Goal: Task Accomplishment & Management: Use online tool/utility

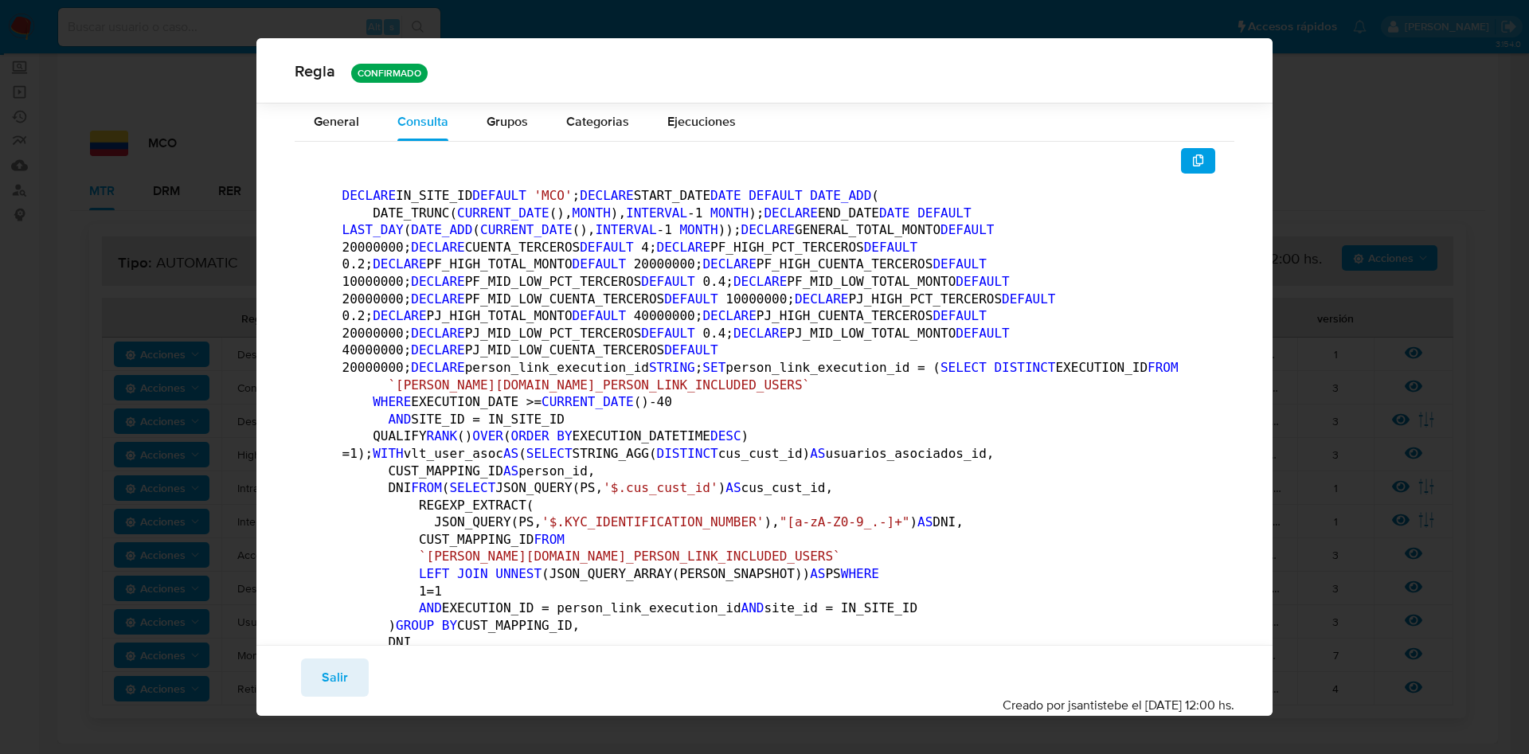
scroll to position [231, 0]
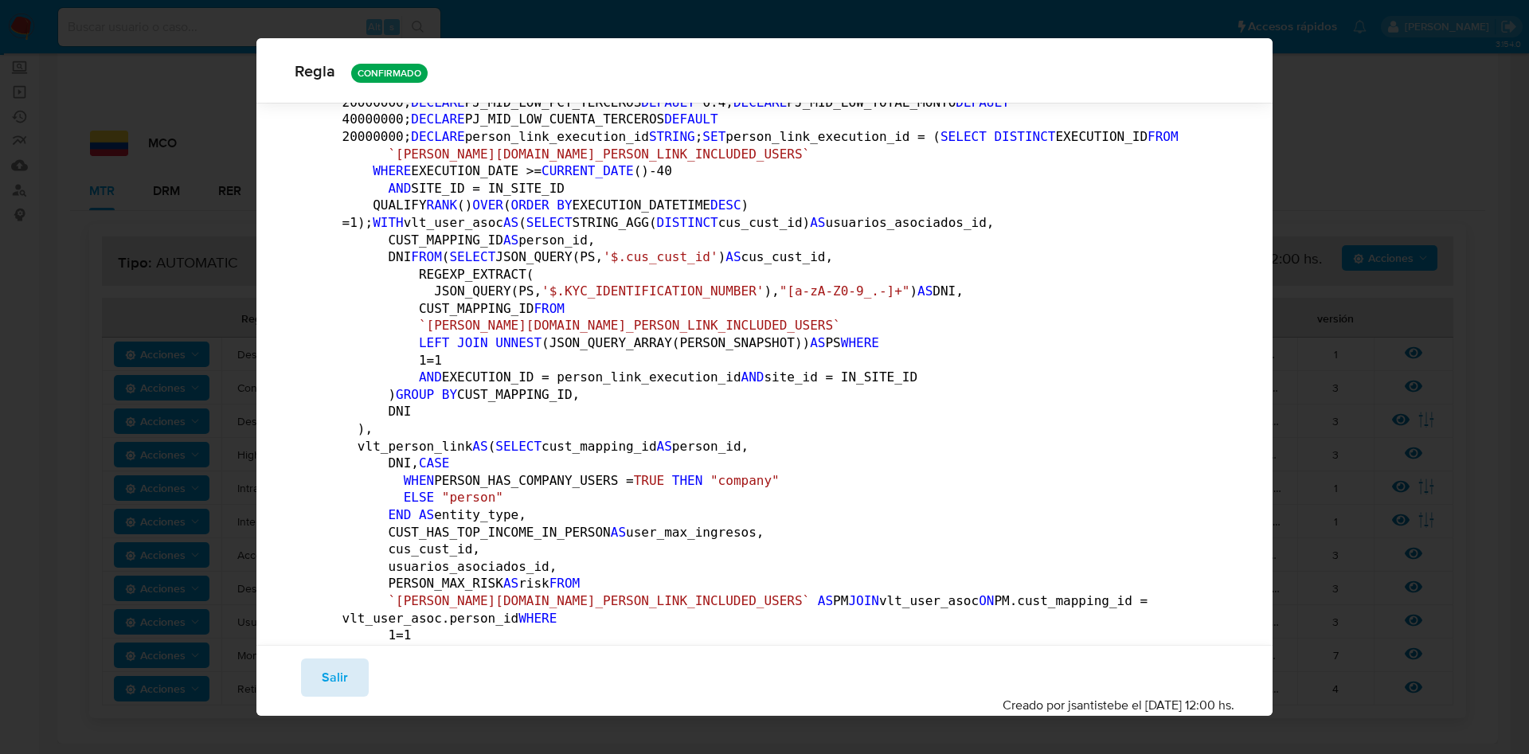
click at [316, 680] on button "Salir" at bounding box center [335, 677] width 68 height 38
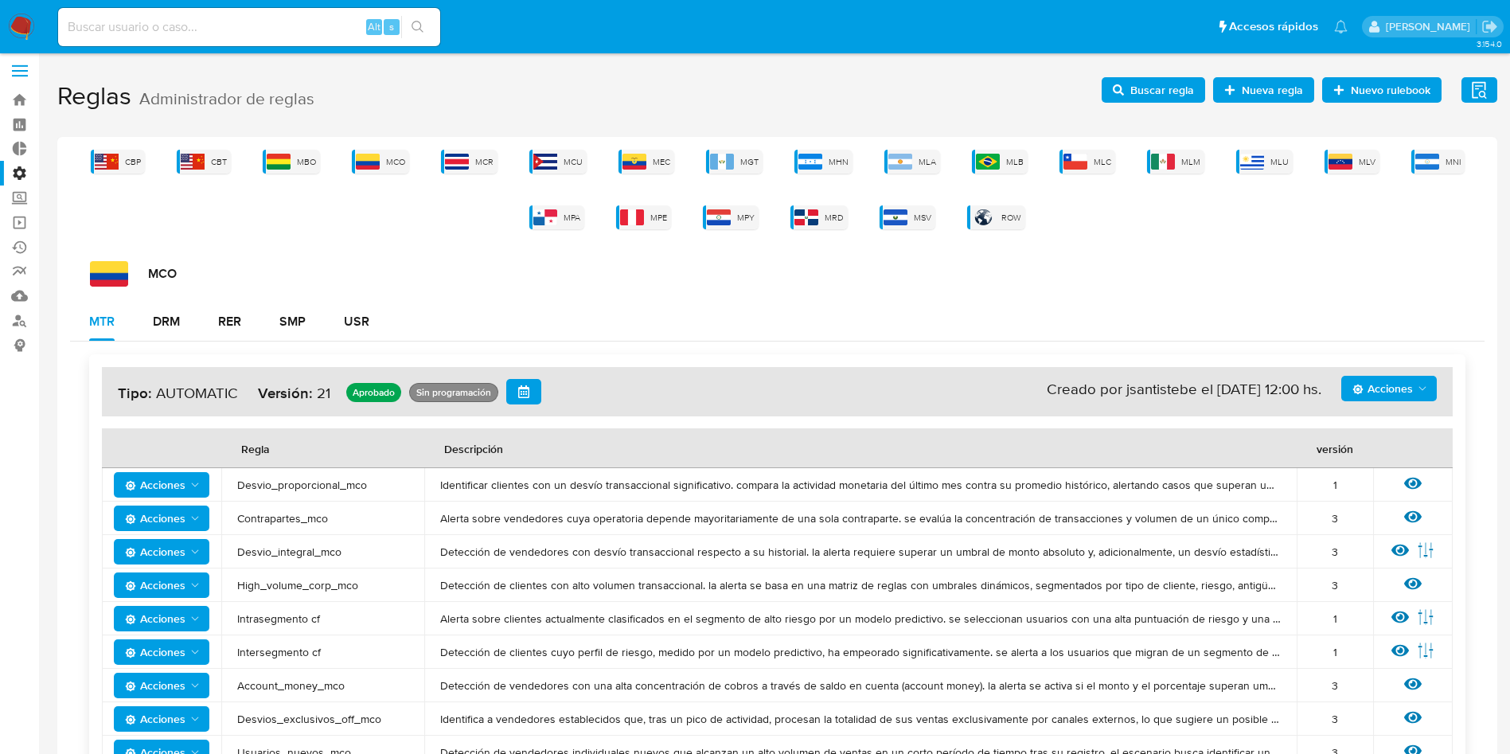
scroll to position [0, 0]
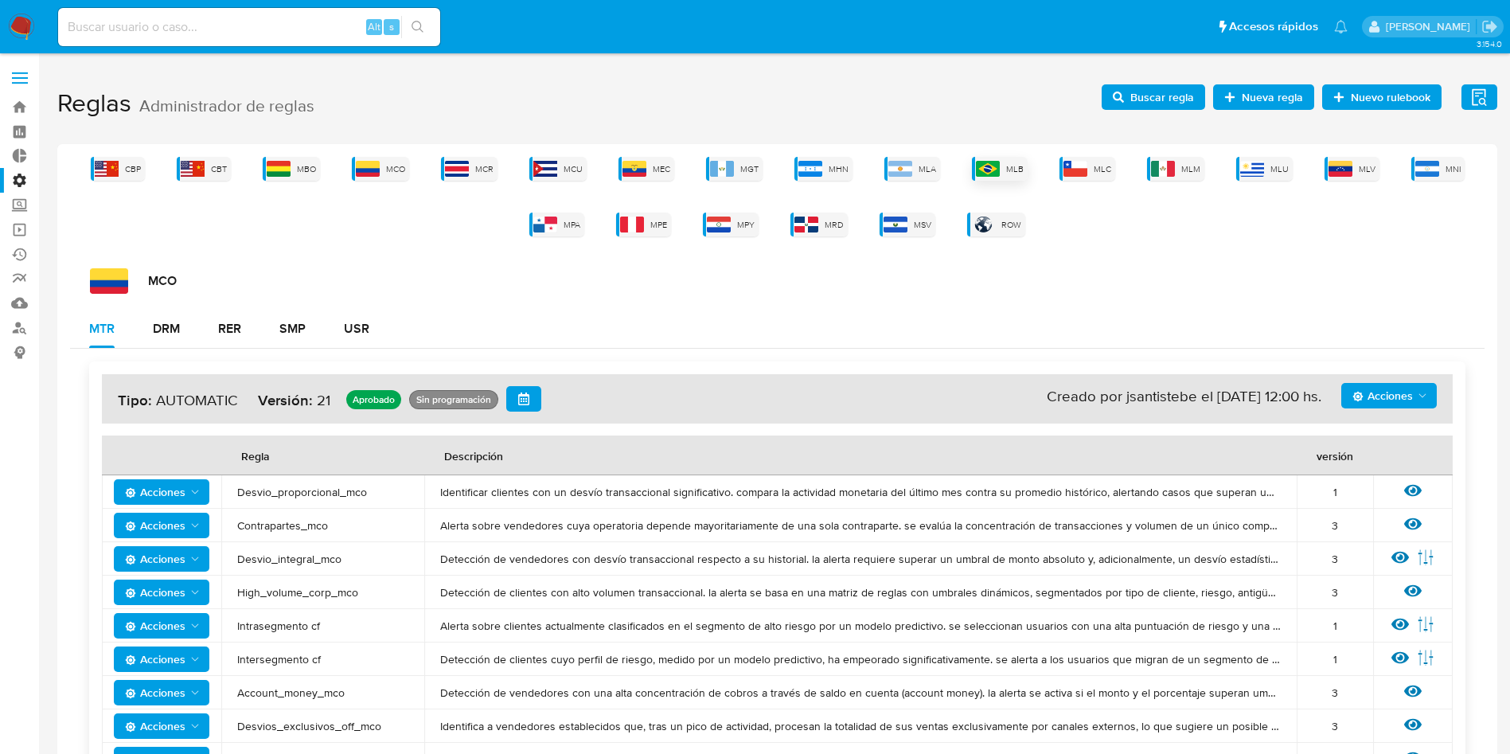
click at [994, 167] on img at bounding box center [988, 169] width 24 height 16
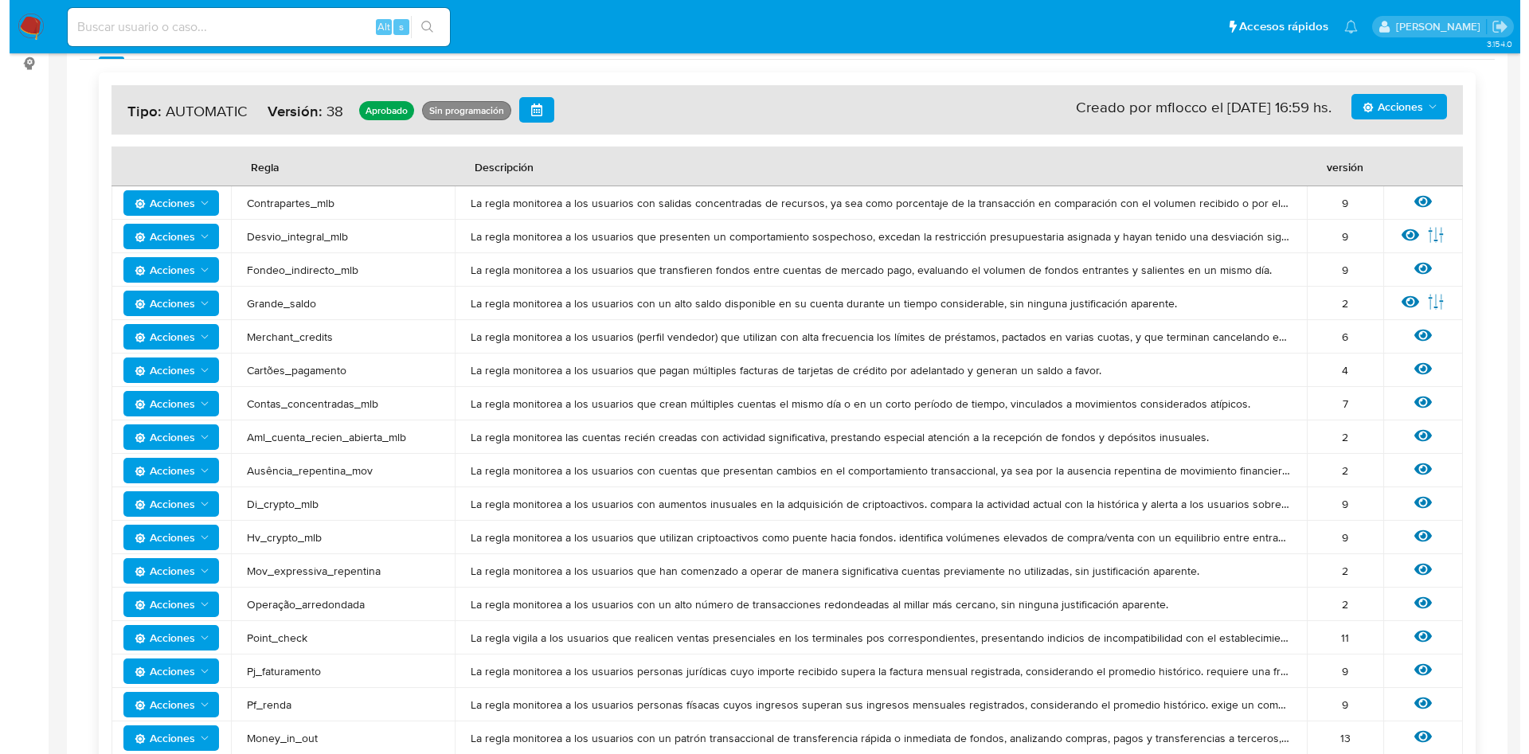
scroll to position [358, 0]
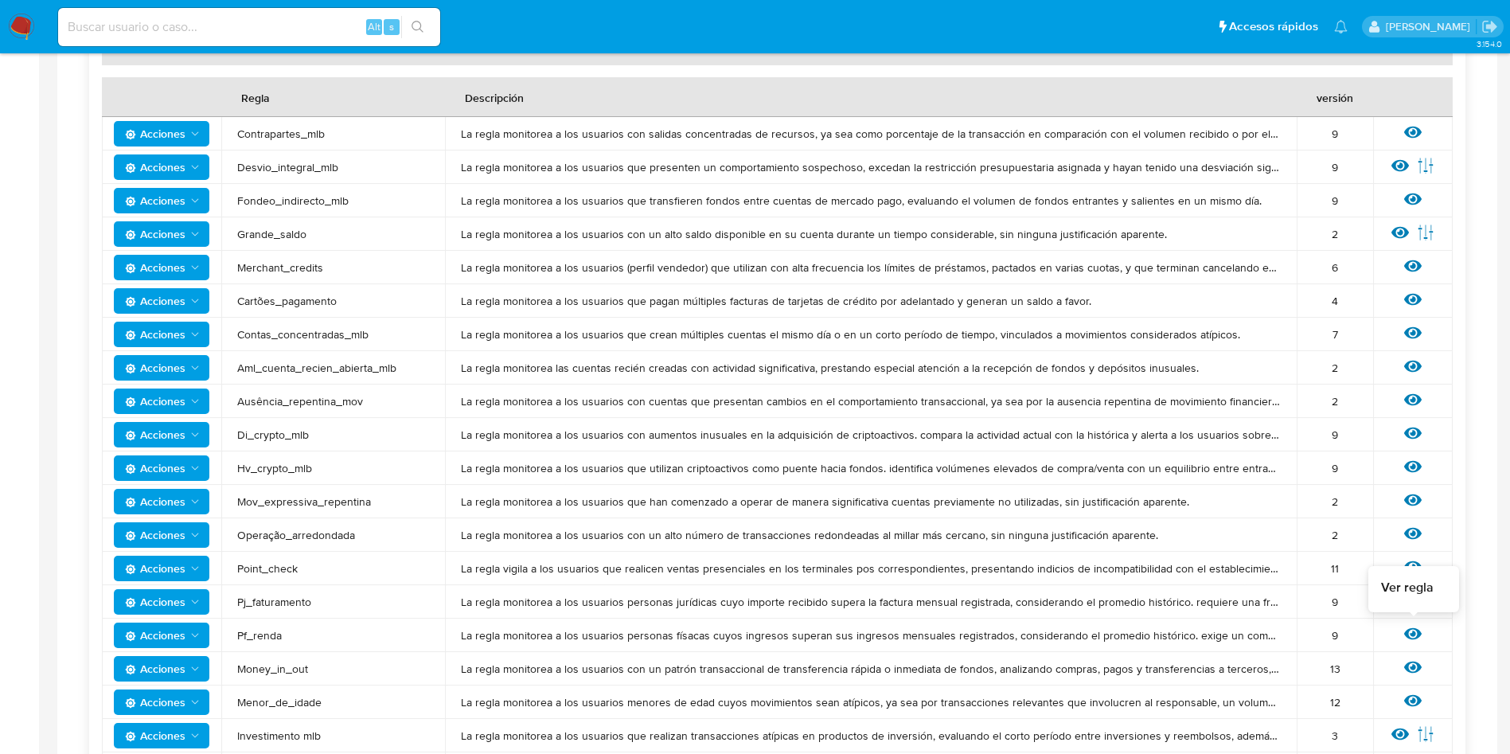
click at [1417, 633] on icon at bounding box center [1413, 634] width 18 height 18
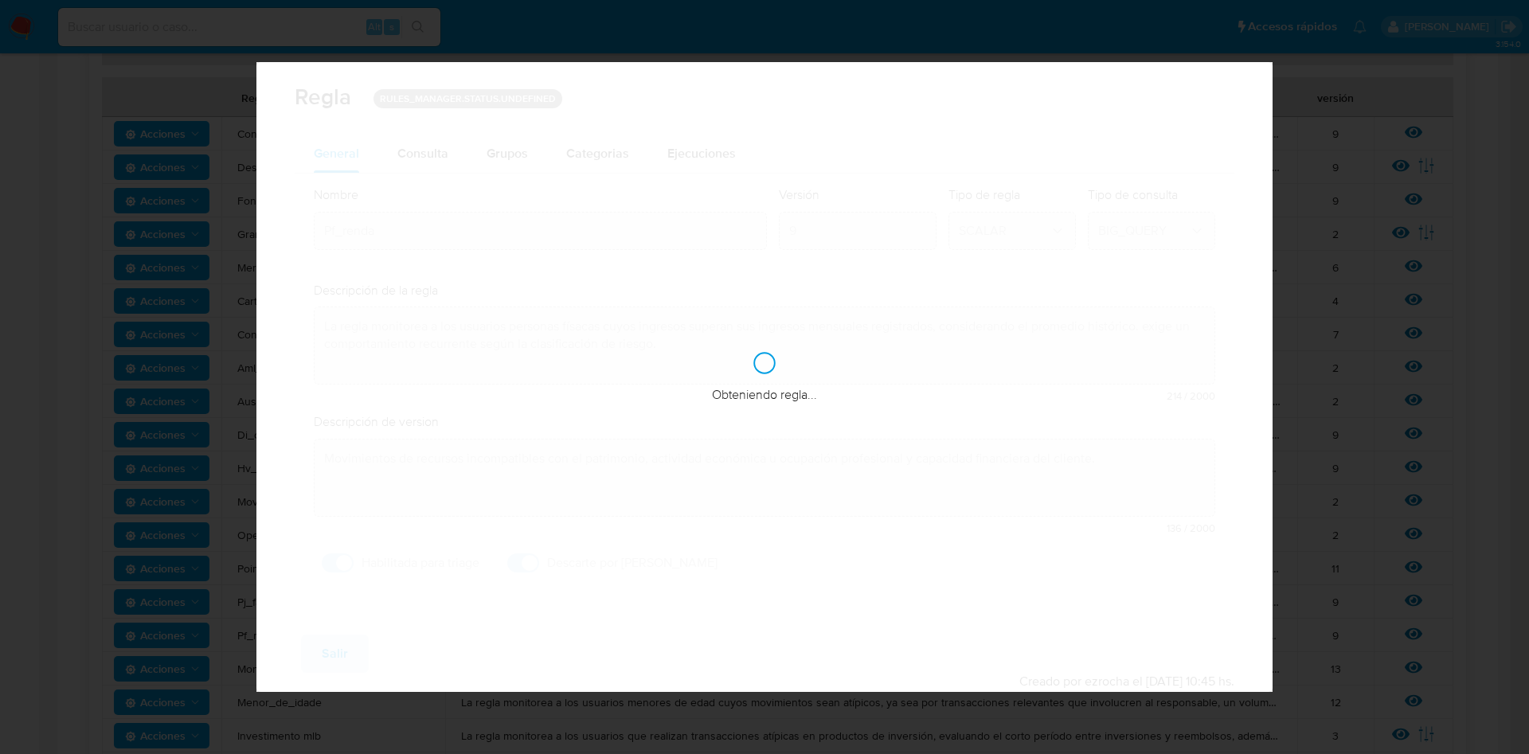
checkbox input "true"
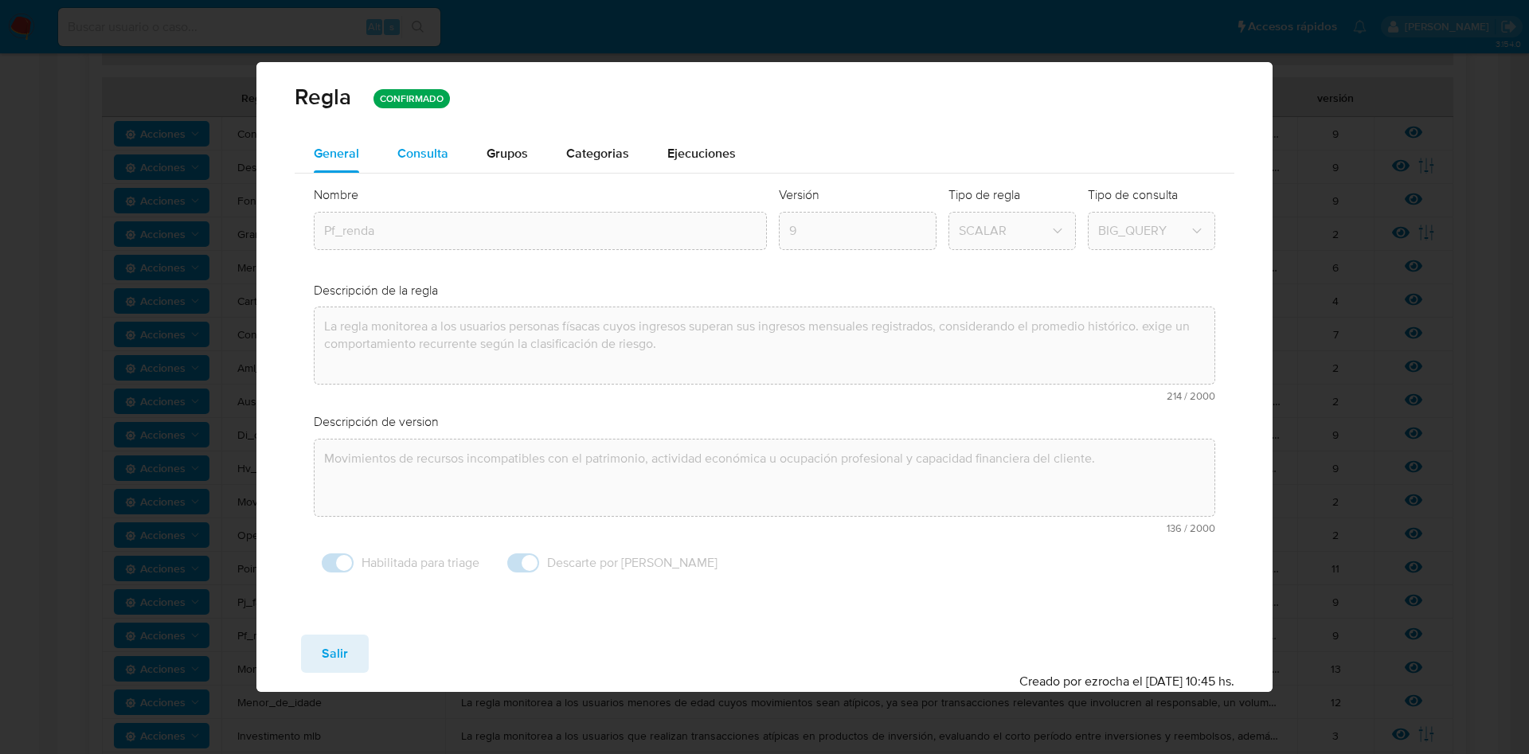
click at [418, 162] on div "Consulta" at bounding box center [422, 154] width 51 height 38
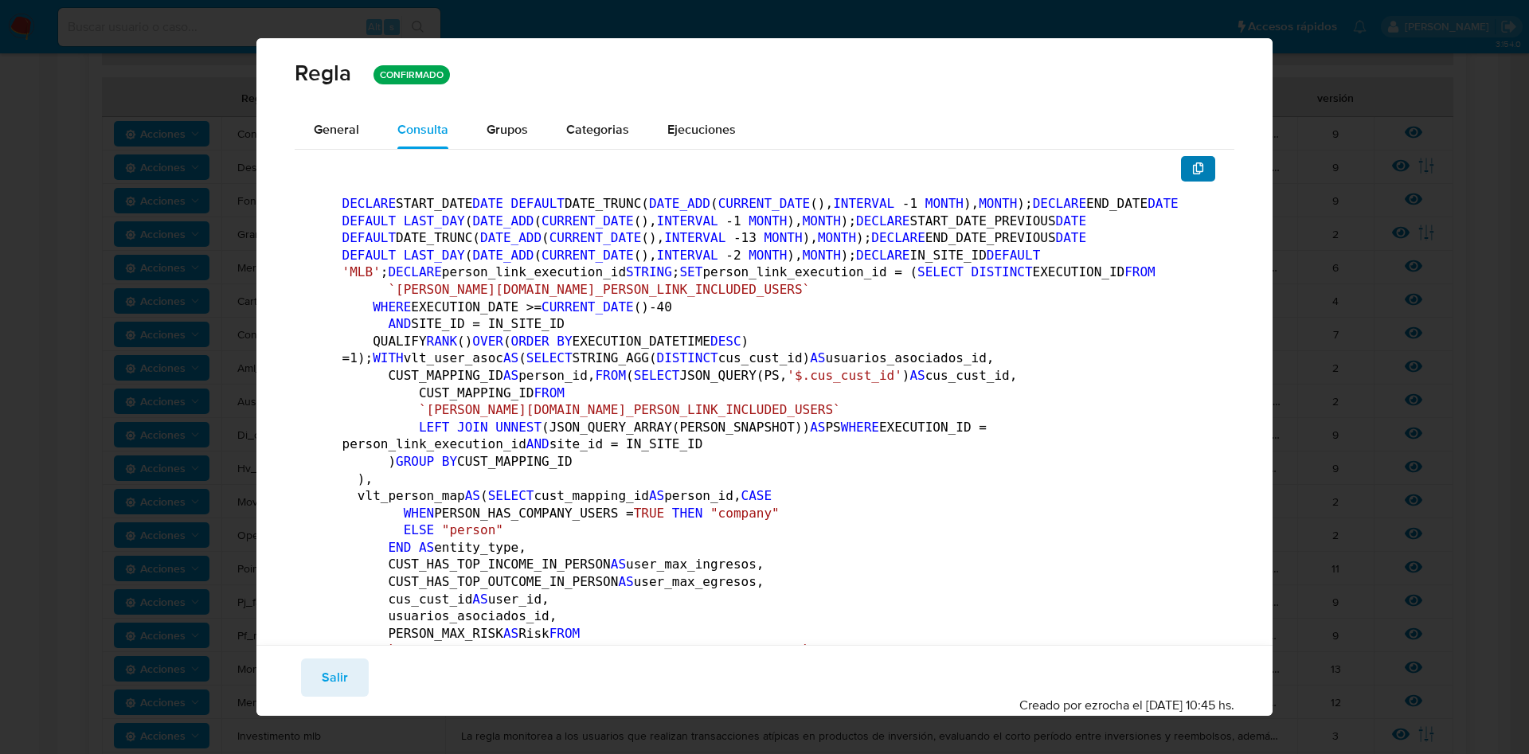
click at [1181, 166] on button "button" at bounding box center [1198, 168] width 35 height 25
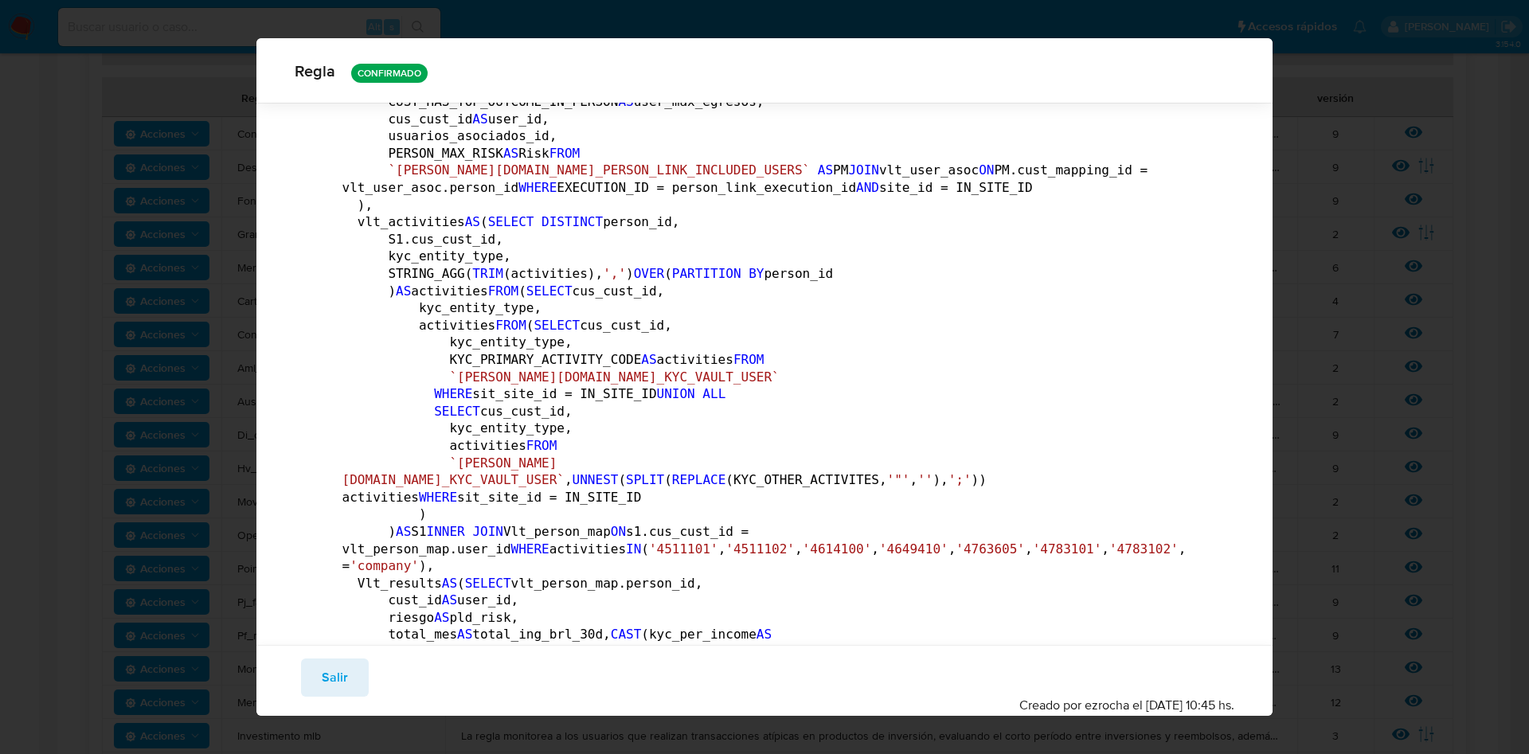
scroll to position [589, 0]
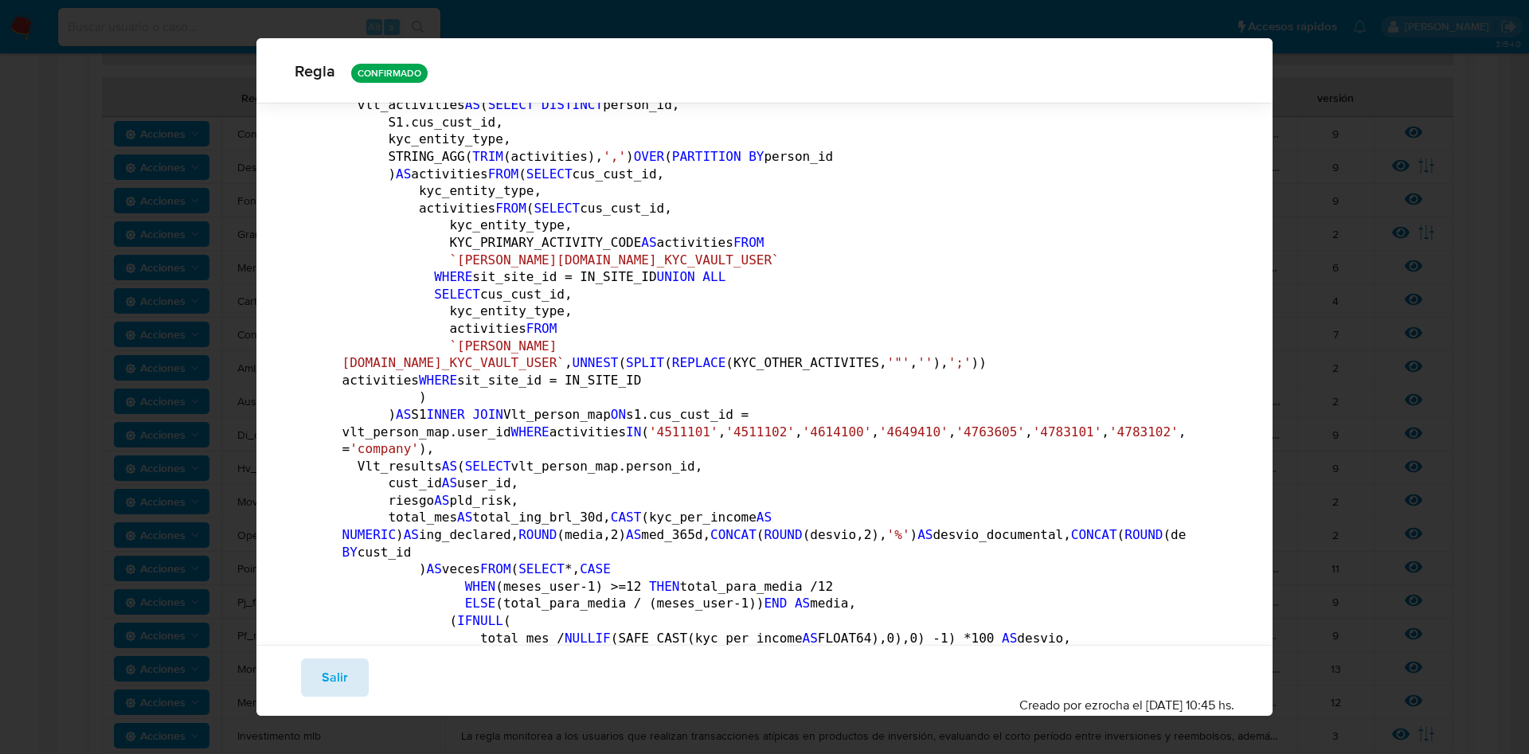
click at [320, 670] on button "Salir" at bounding box center [335, 677] width 68 height 38
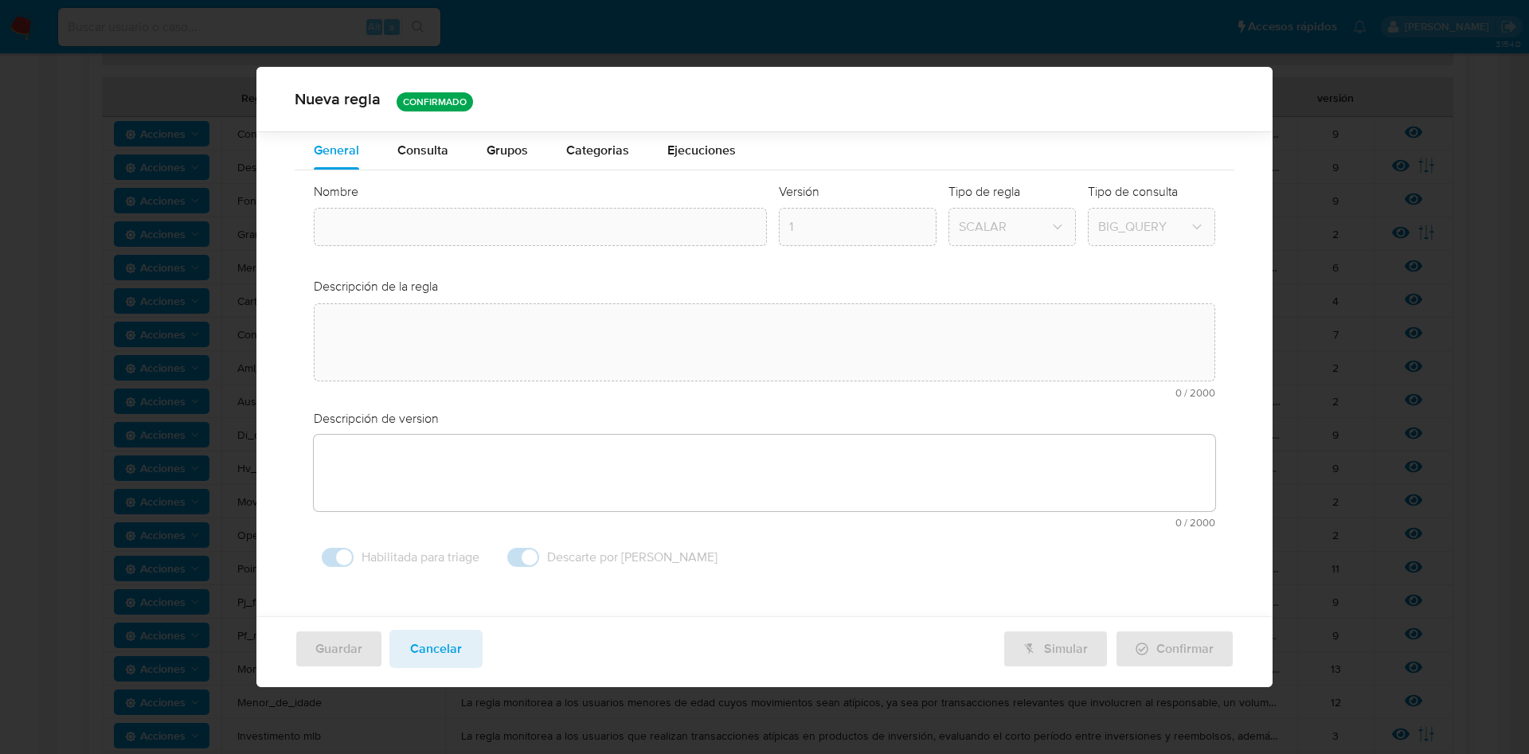
type textarea "La regla monitorea a los usuarios personas físacas cuyos ingresos superan sus i…"
type textarea "Movimientos de recursos incompatibles con el patrimonio, actividad económica u …"
type input "Pf_renda"
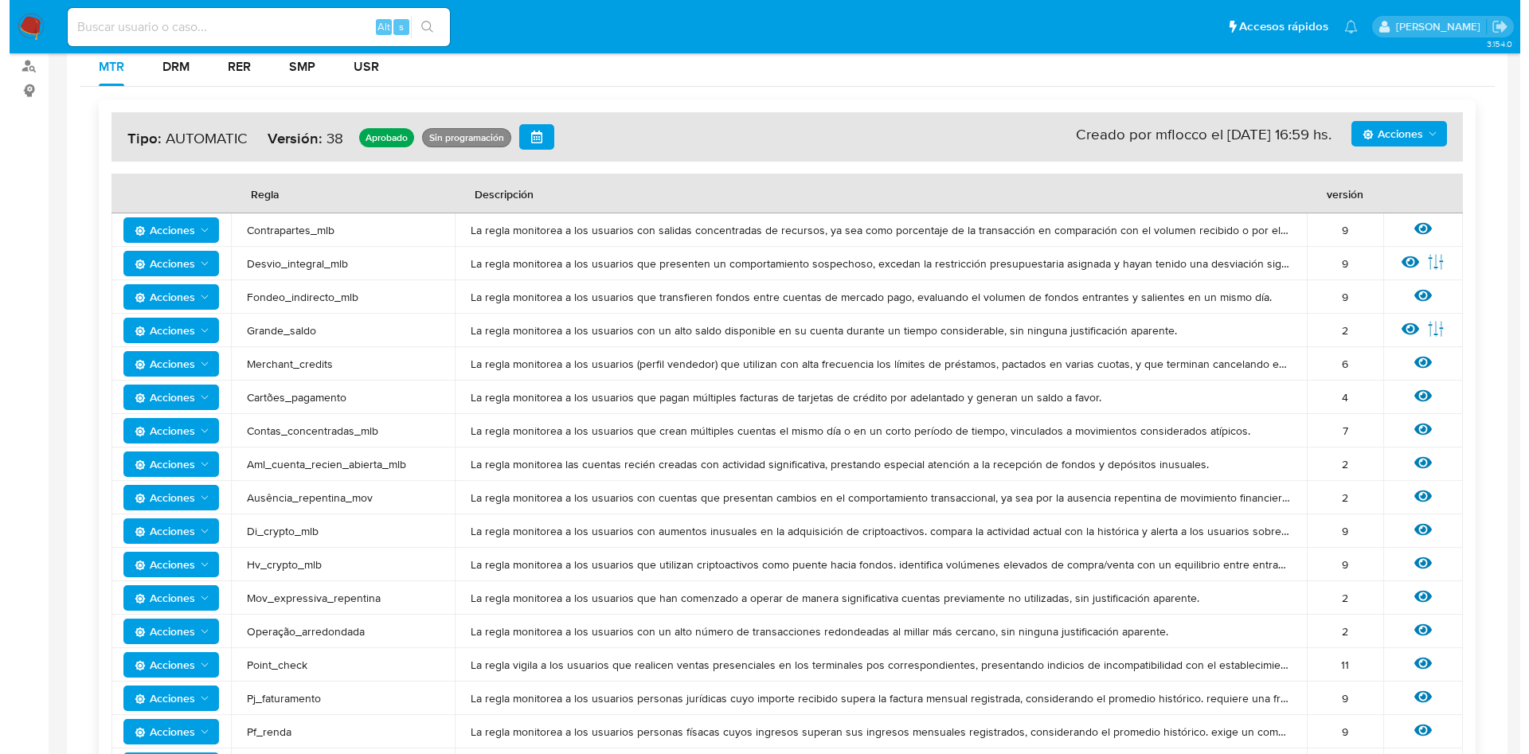
scroll to position [0, 0]
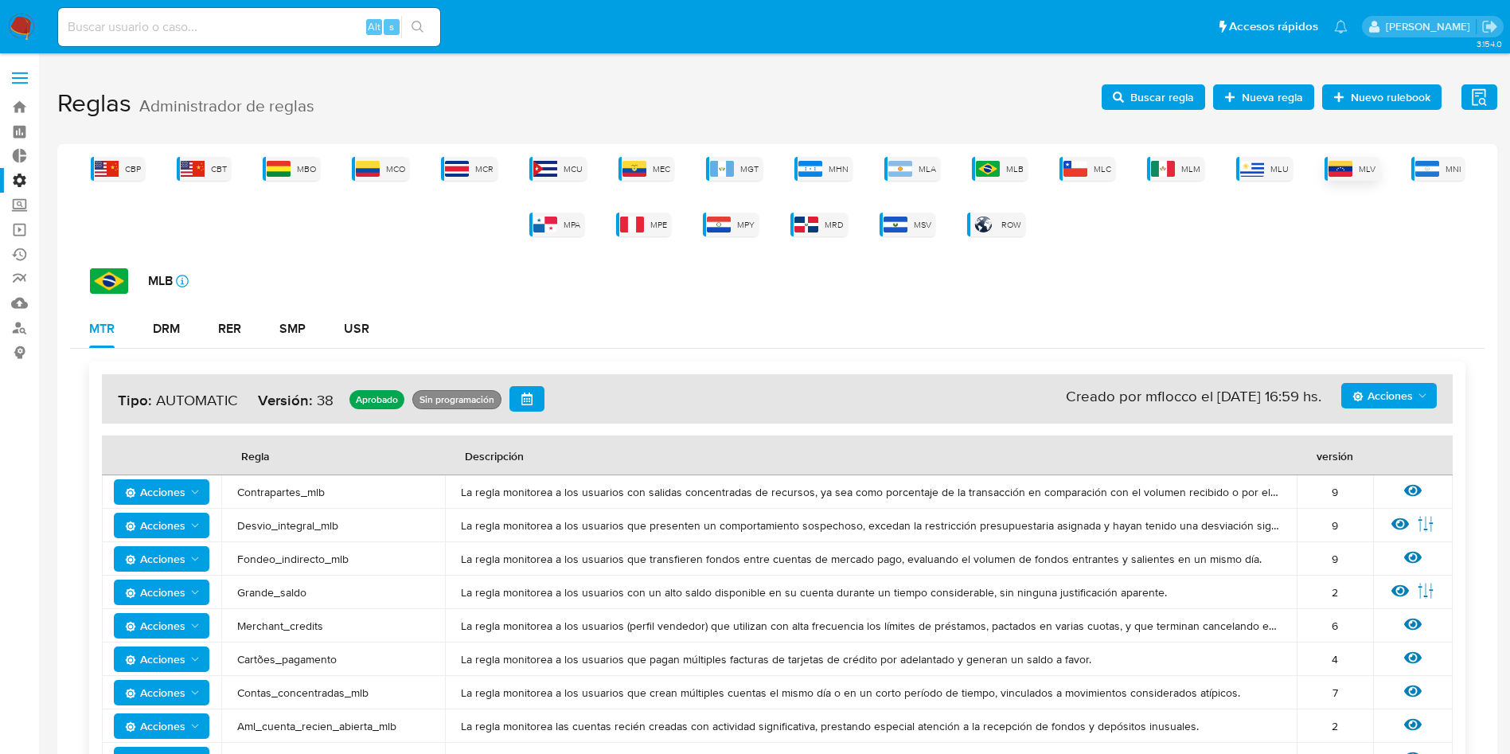
click at [1369, 167] on span "MLV" at bounding box center [1367, 169] width 17 height 12
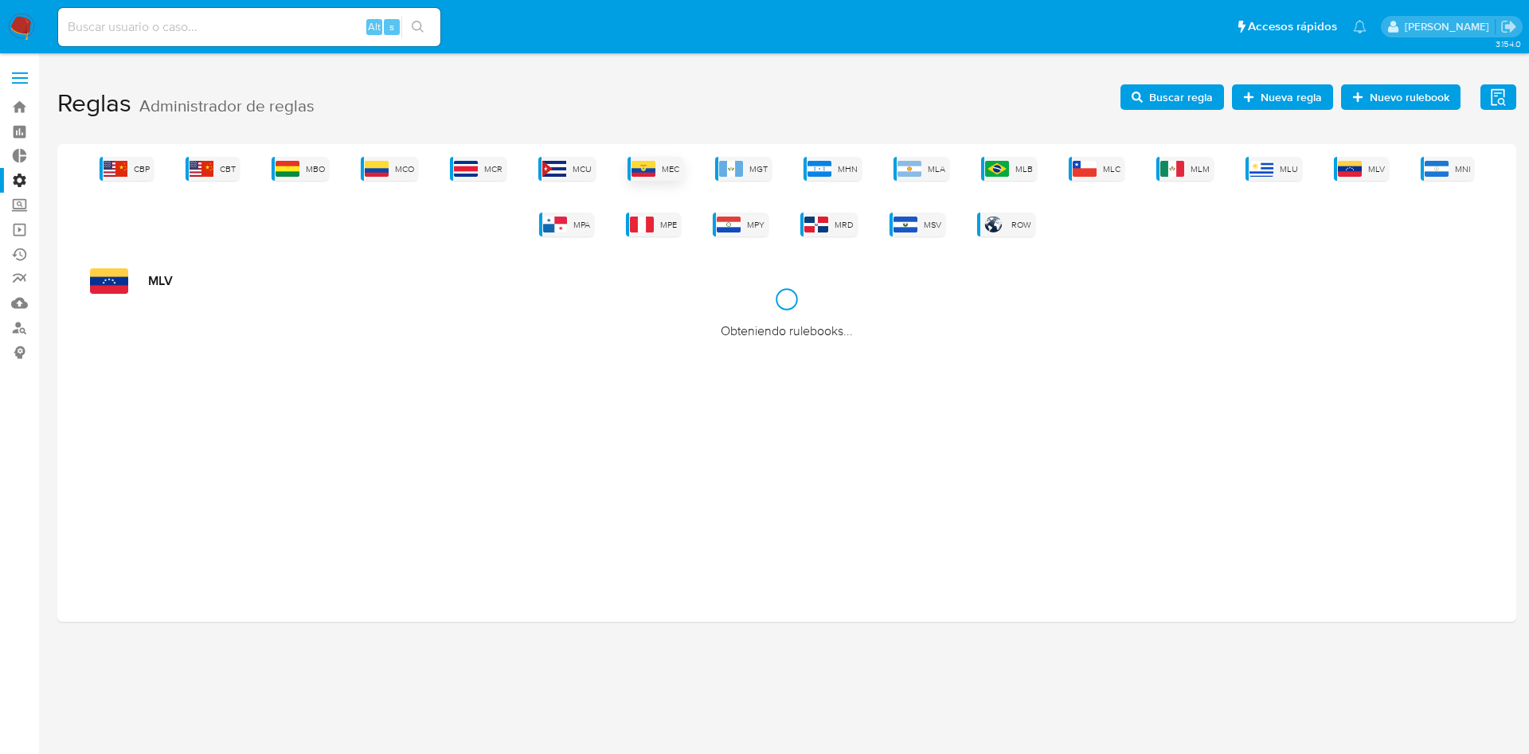
click at [683, 162] on div "MEC" at bounding box center [655, 169] width 56 height 24
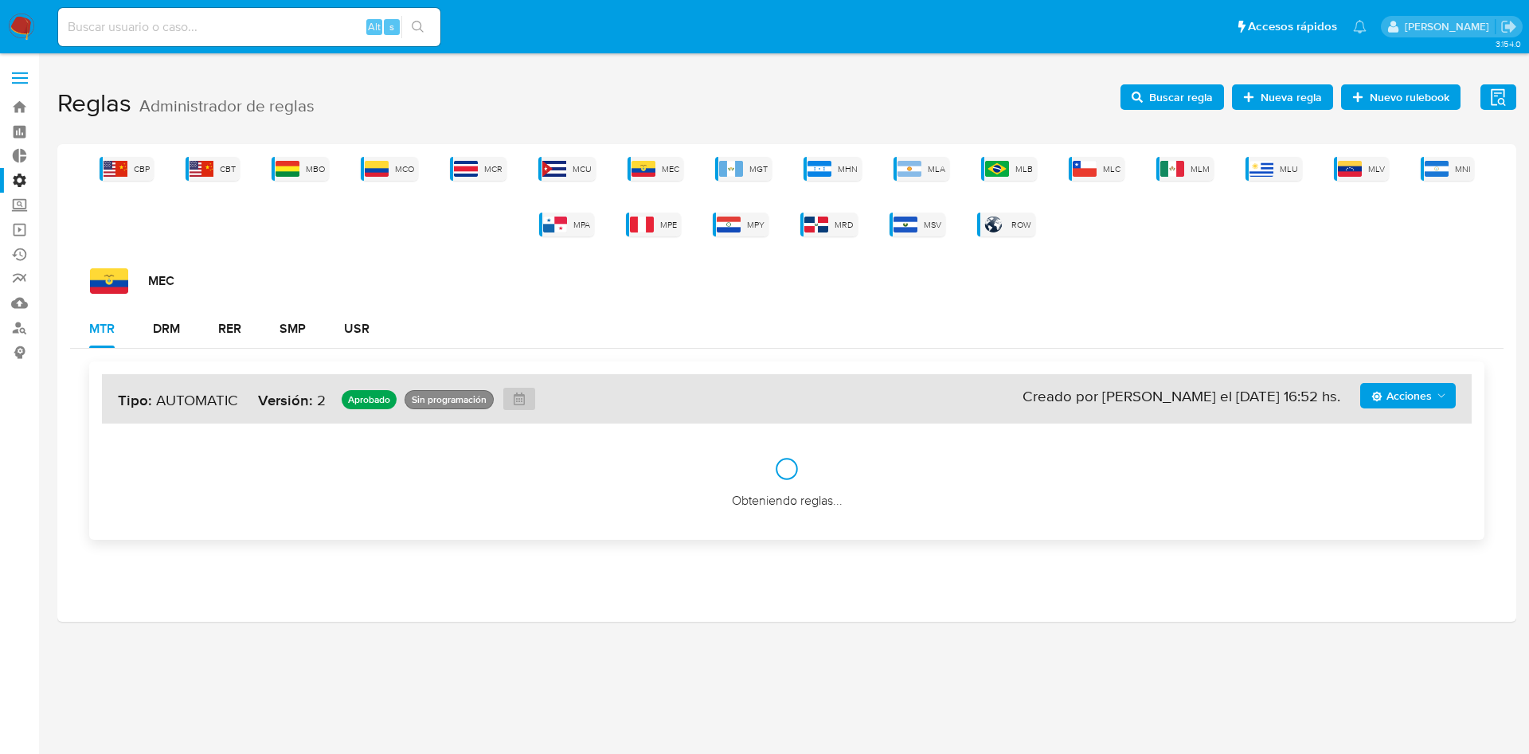
click at [377, 154] on div "CBP CBT MBO MCO MCR MCU MEC MGT MHN MLA MLB MLC MLM MLU MLV MNI MPA MPE MPY MRD…" at bounding box center [786, 383] width 1459 height 478
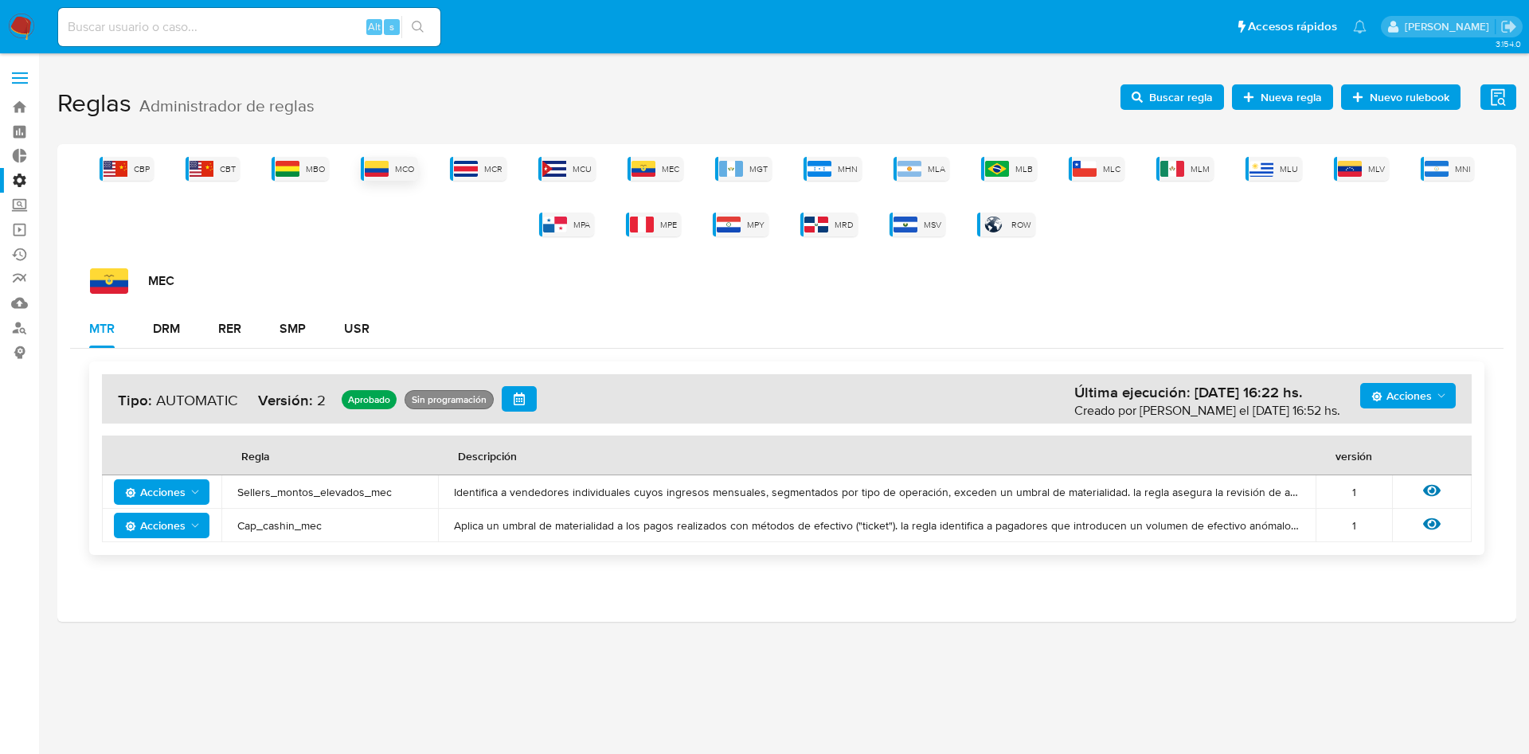
click at [394, 170] on div "MCO" at bounding box center [389, 169] width 57 height 24
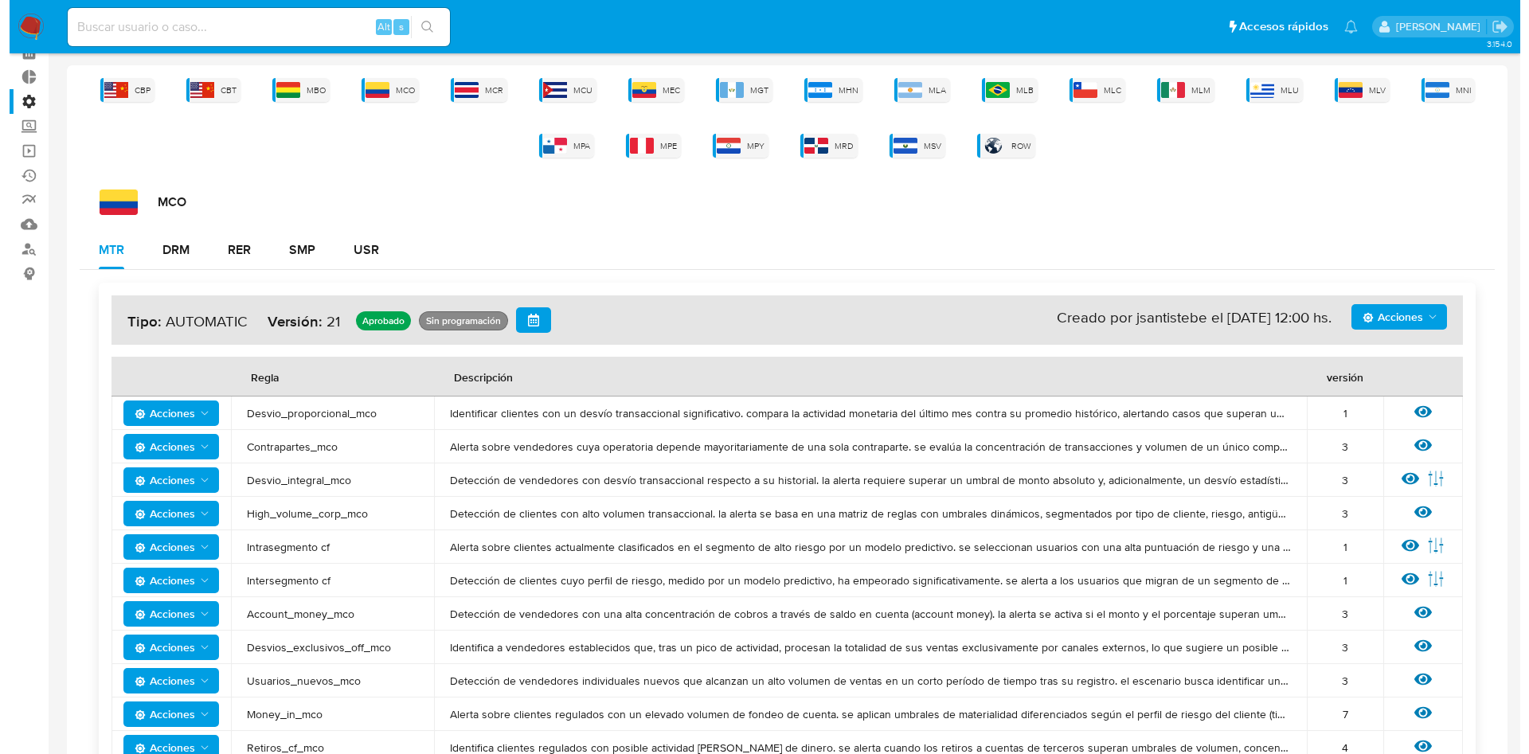
scroll to position [138, 0]
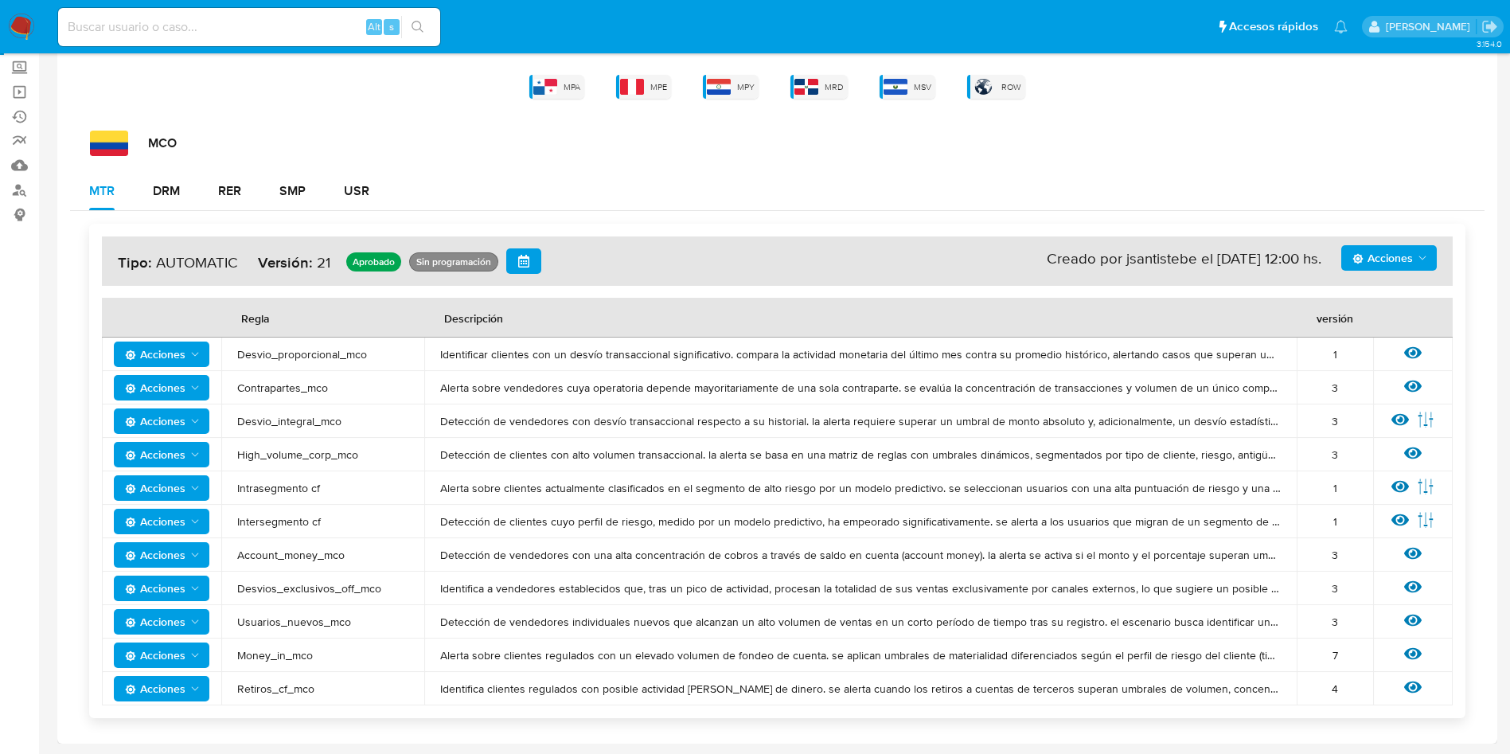
drag, startPoint x: 1426, startPoint y: 690, endPoint x: 1417, endPoint y: 692, distance: 8.9
click at [1425, 690] on div "Ver regla" at bounding box center [1413, 688] width 48 height 21
click at [1415, 693] on icon at bounding box center [1413, 687] width 18 height 18
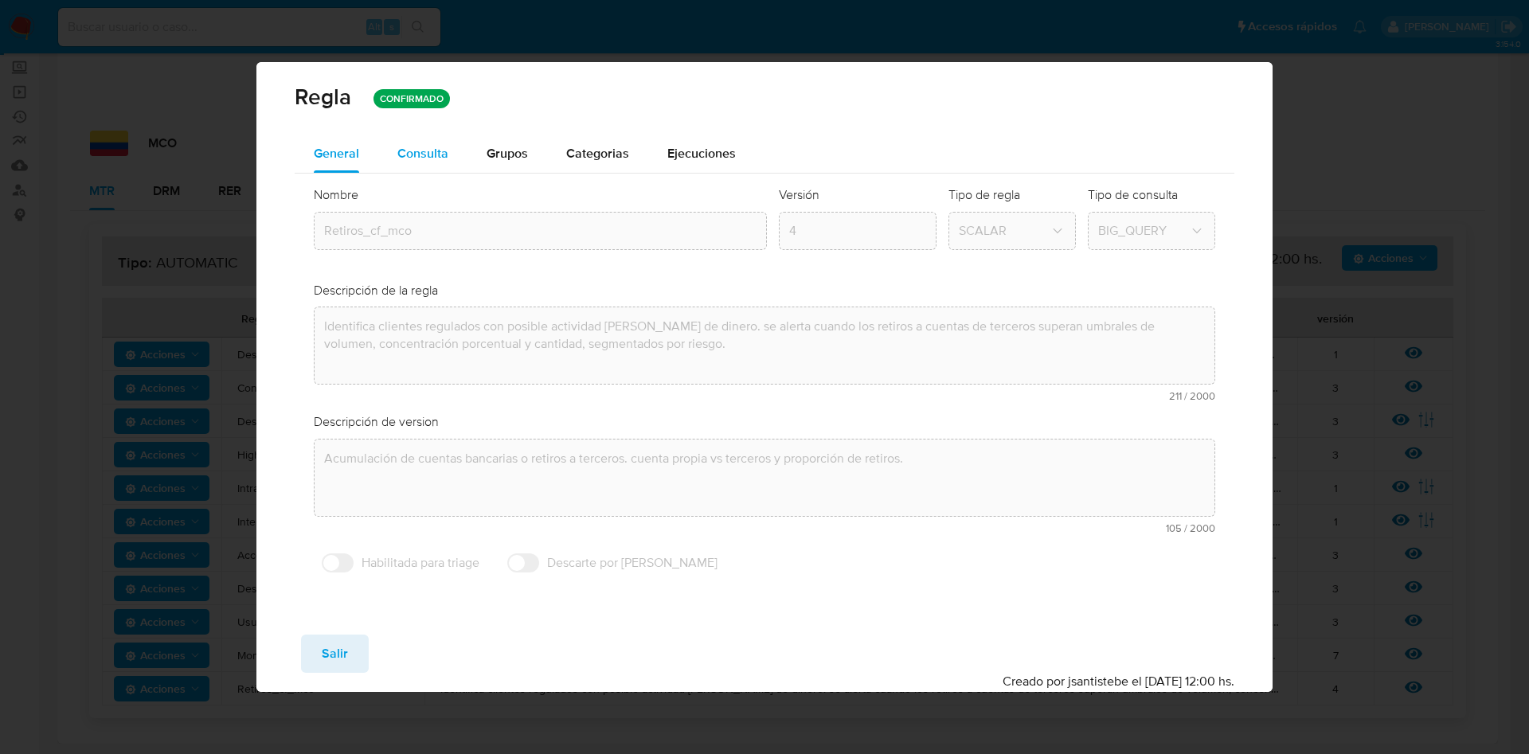
click at [452, 156] on button "Consulta" at bounding box center [422, 154] width 89 height 38
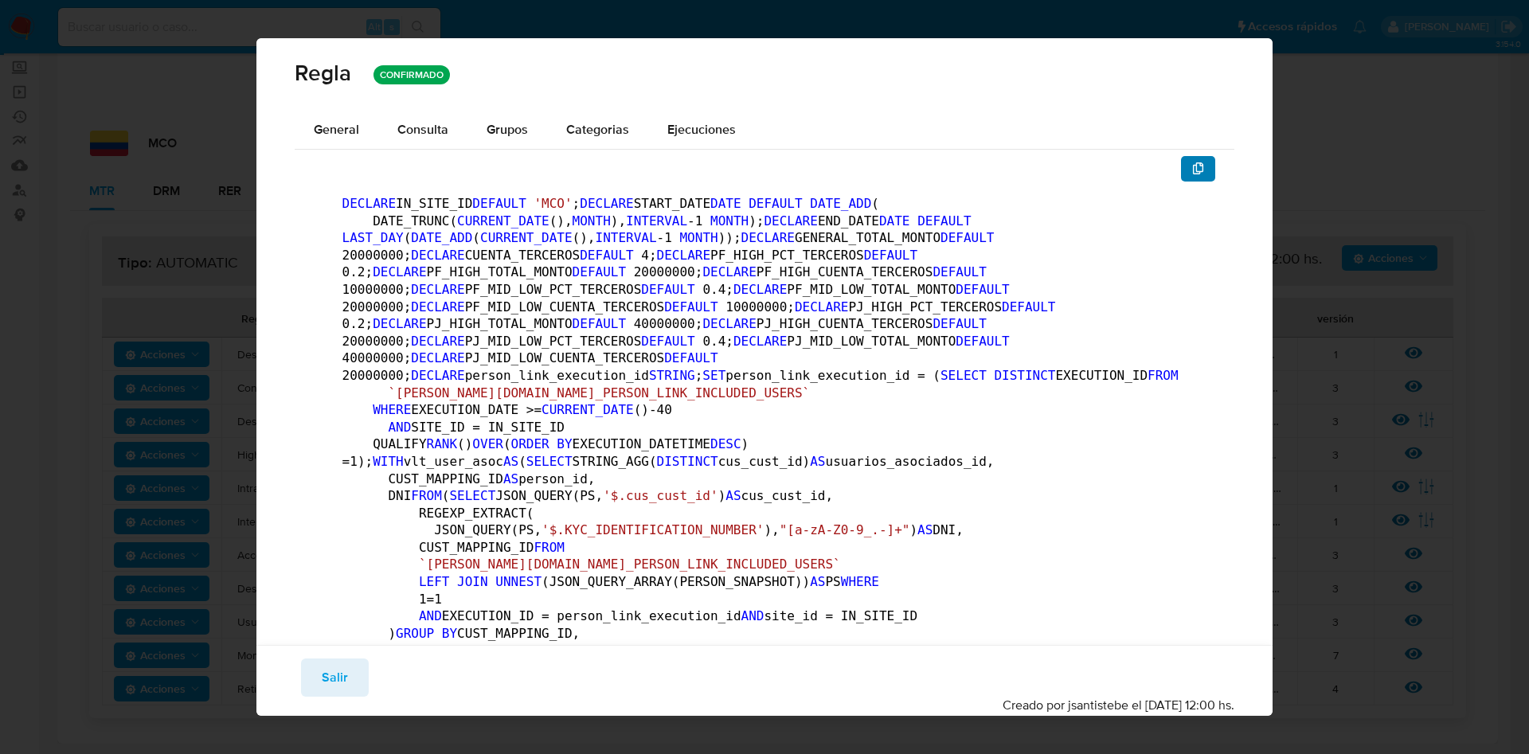
click at [1193, 170] on button "button" at bounding box center [1198, 168] width 35 height 25
